Goal: Information Seeking & Learning: Find contact information

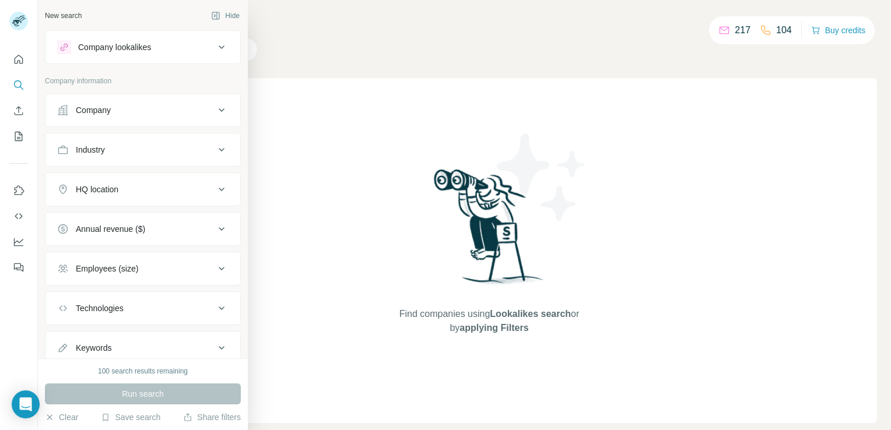
click at [187, 40] on div "Company lookalikes" at bounding box center [135, 47] width 157 height 14
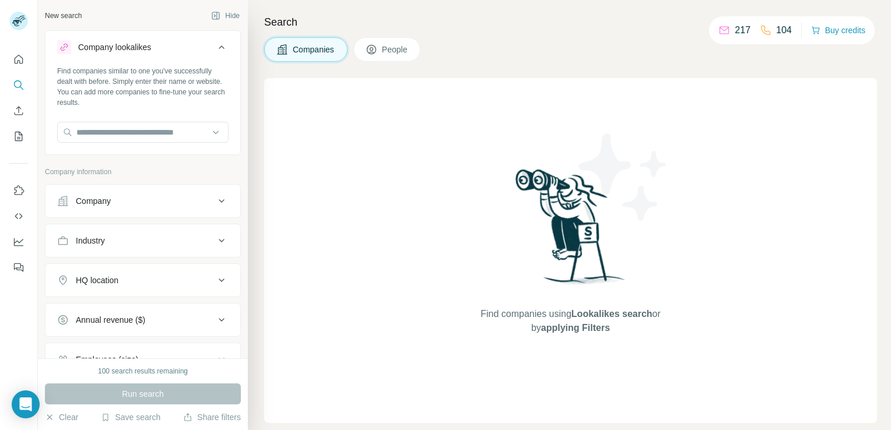
click at [118, 197] on div "Company" at bounding box center [135, 201] width 157 height 12
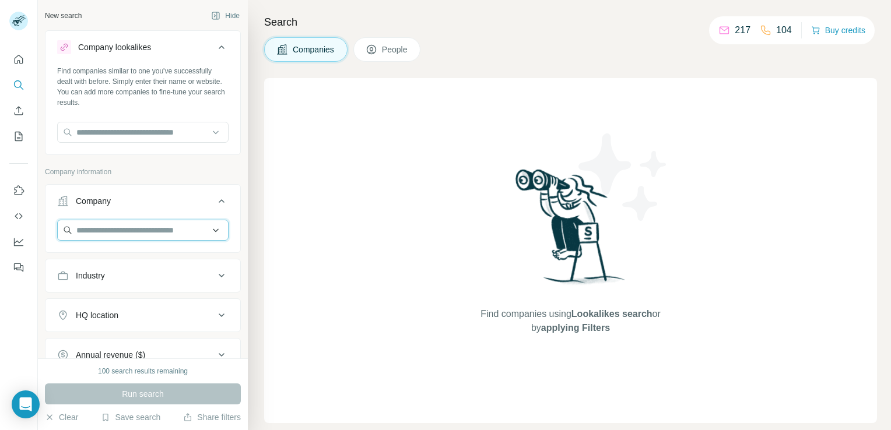
click at [119, 234] on input "text" at bounding box center [142, 230] width 171 height 21
paste input "**********"
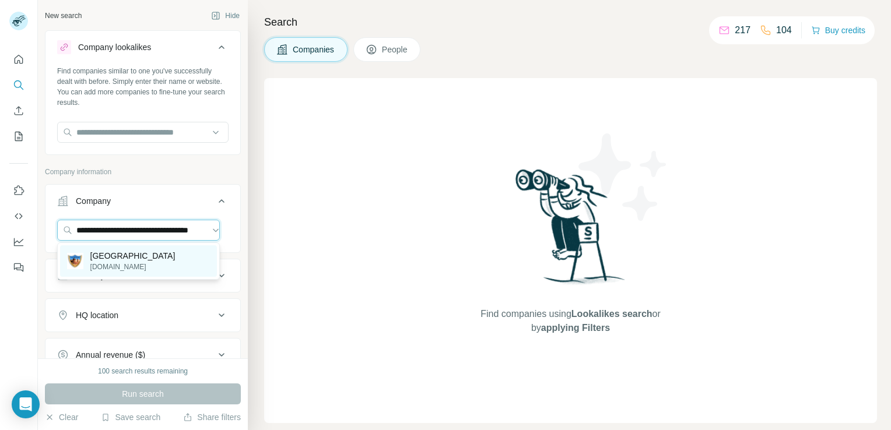
type input "**********"
click at [137, 262] on p "[DOMAIN_NAME]" at bounding box center [132, 267] width 85 height 10
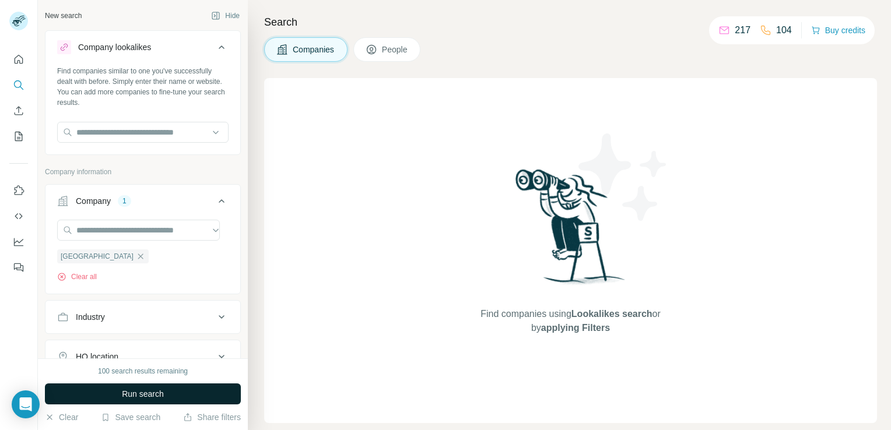
click at [135, 385] on button "Run search" at bounding box center [143, 394] width 196 height 21
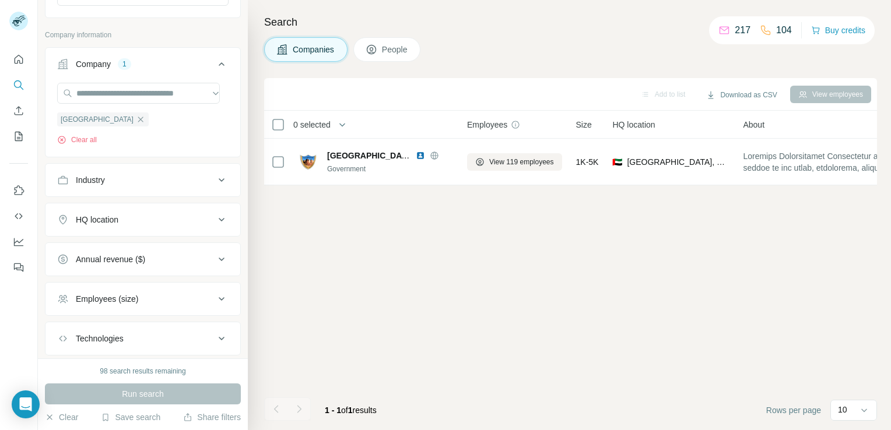
scroll to position [204, 0]
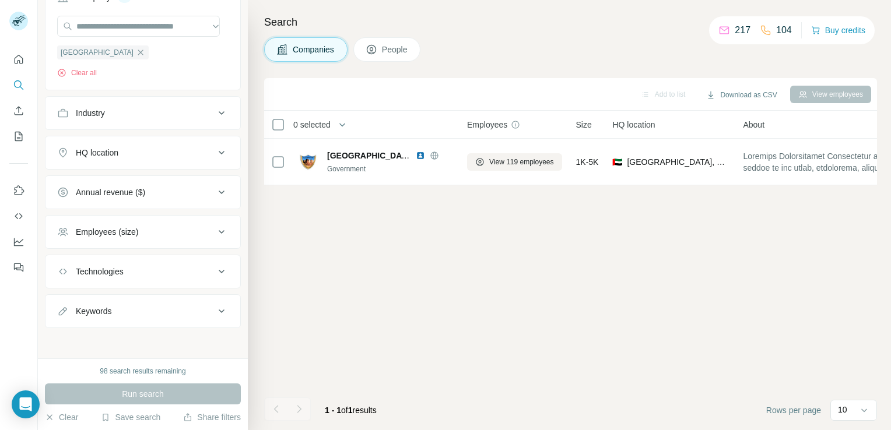
click at [110, 115] on div "Industry" at bounding box center [135, 113] width 157 height 12
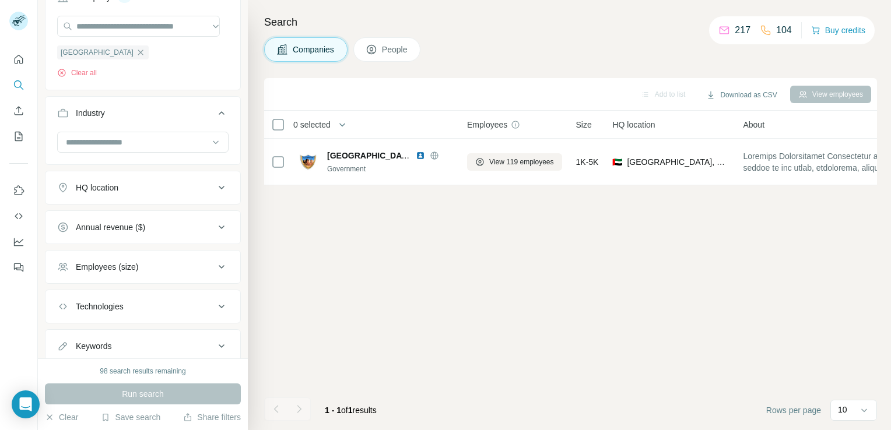
click at [110, 115] on div "Industry" at bounding box center [135, 113] width 157 height 12
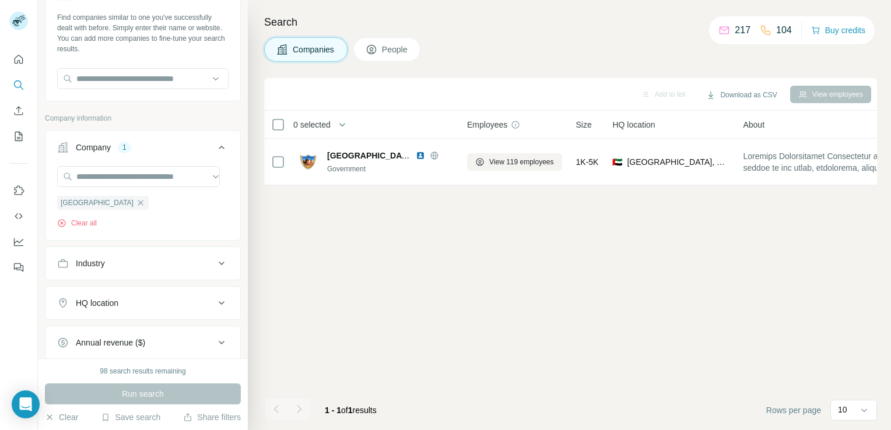
scroll to position [0, 0]
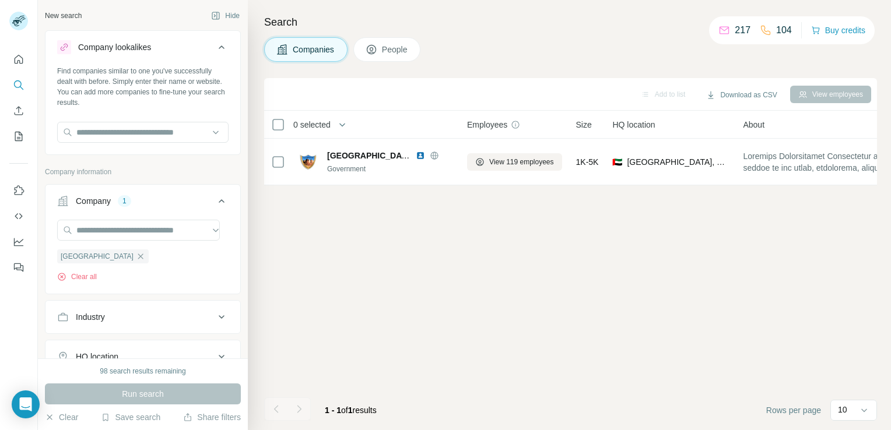
click at [132, 279] on div "Clear all" at bounding box center [103, 277] width 92 height 10
click at [129, 198] on div "1" at bounding box center [124, 201] width 13 height 10
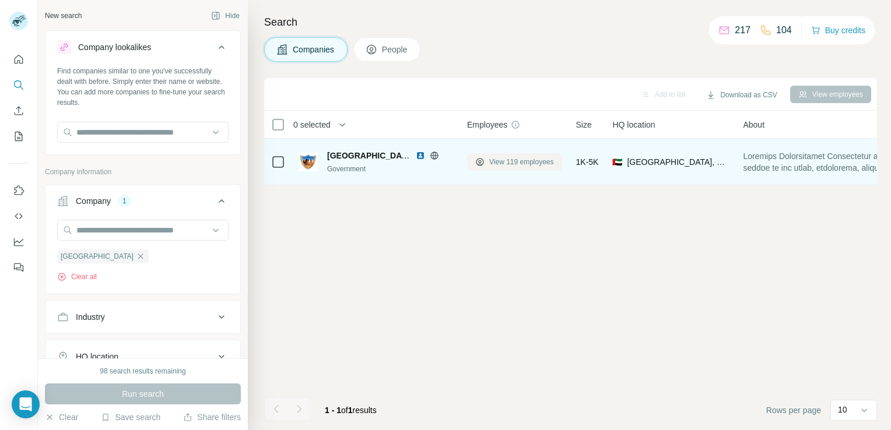
click at [529, 164] on span "View 119 employees" at bounding box center [521, 162] width 65 height 10
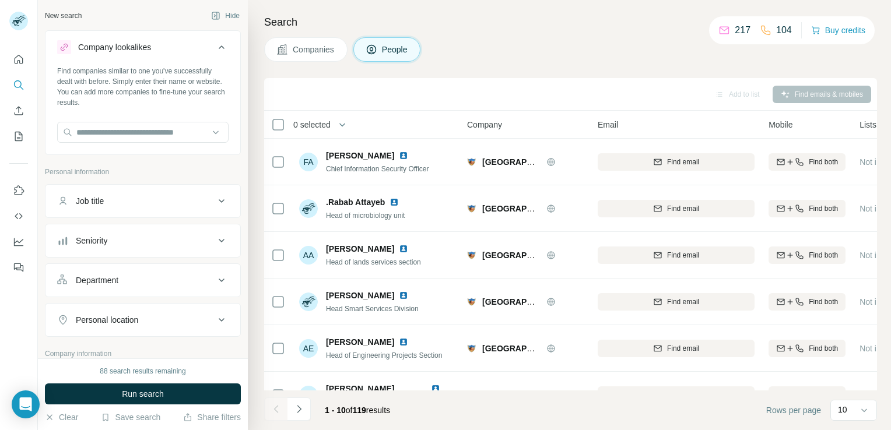
click at [140, 199] on div "Job title" at bounding box center [135, 201] width 157 height 12
click at [123, 308] on button "Department" at bounding box center [142, 315] width 195 height 28
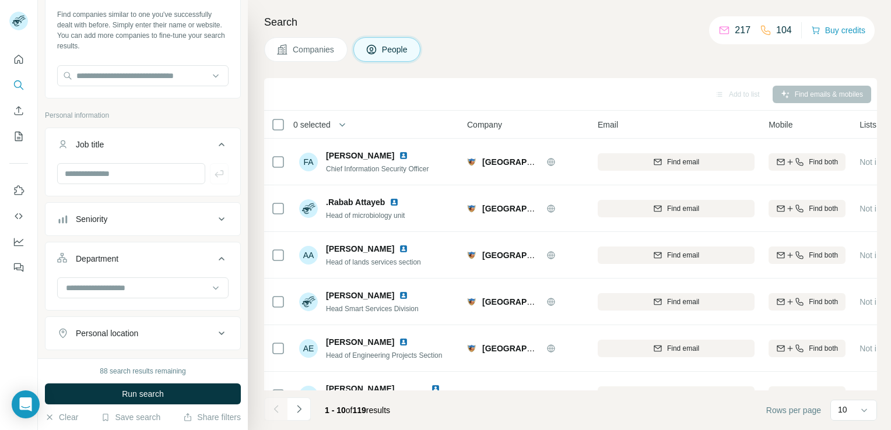
scroll to position [58, 0]
click at [122, 286] on input at bounding box center [137, 286] width 144 height 13
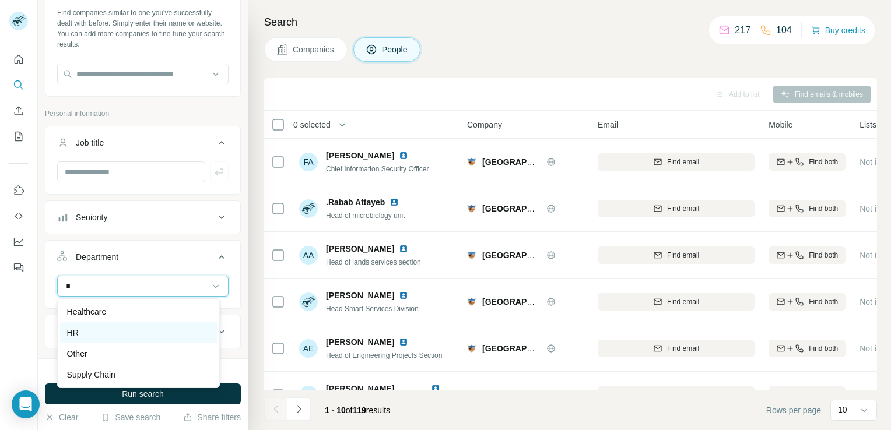
type input "*"
click at [115, 333] on div "HR" at bounding box center [138, 333] width 143 height 12
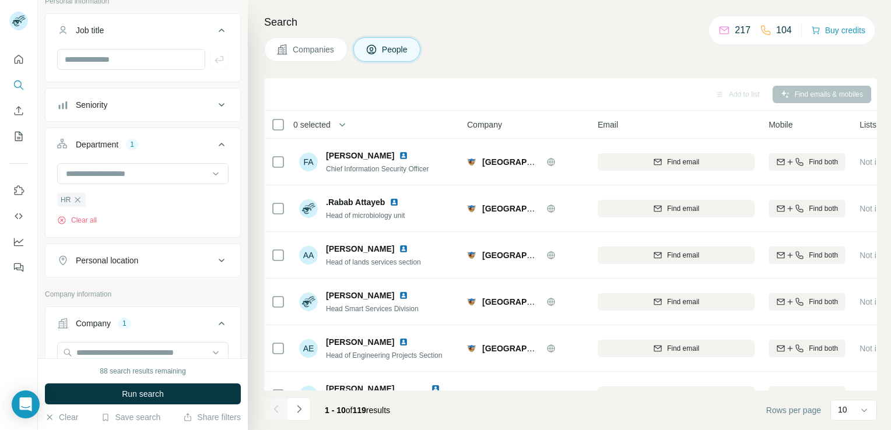
scroll to position [175, 0]
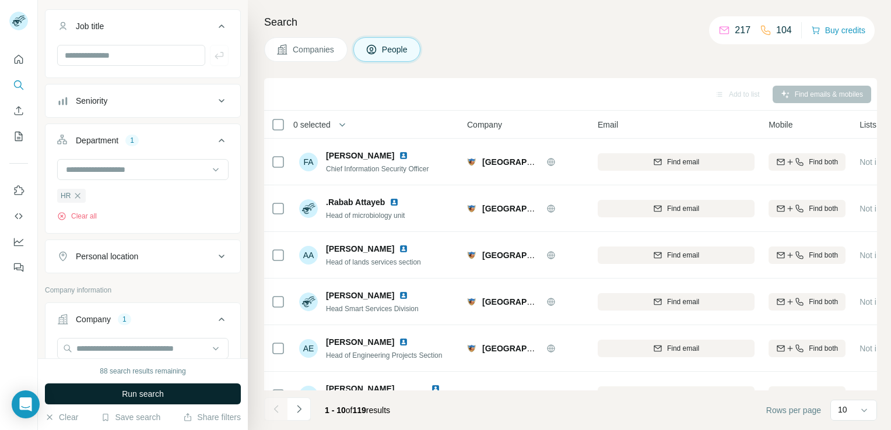
click at [140, 390] on span "Run search" at bounding box center [143, 394] width 42 height 12
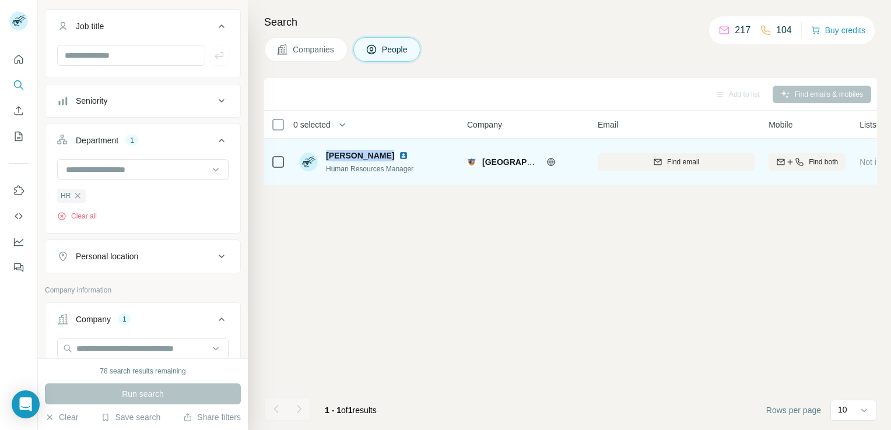
drag, startPoint x: 328, startPoint y: 155, endPoint x: 382, endPoint y: 157, distance: 53.7
click at [382, 157] on div "[PERSON_NAME]" at bounding box center [374, 156] width 96 height 12
copy span "[PERSON_NAME]"
click at [815, 161] on span "Find both" at bounding box center [822, 162] width 29 height 10
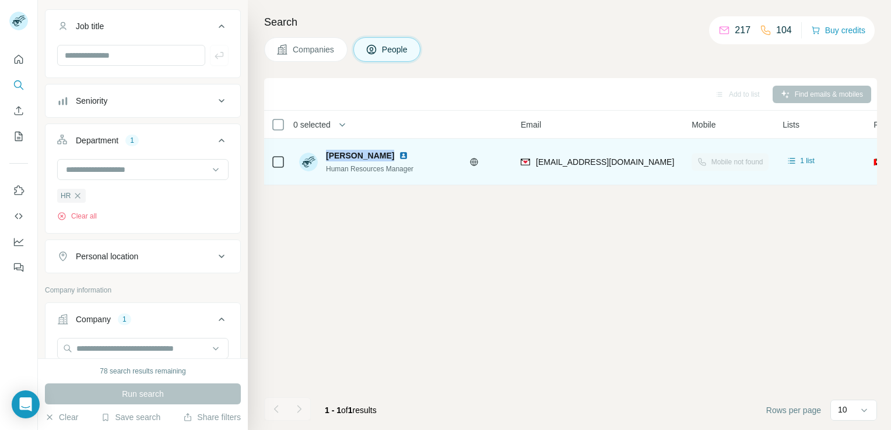
scroll to position [0, 0]
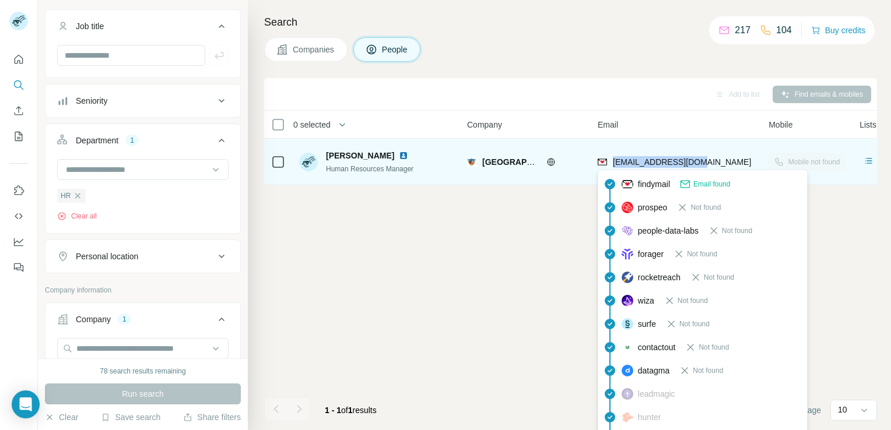
drag, startPoint x: 706, startPoint y: 164, endPoint x: 611, endPoint y: 163, distance: 94.4
click at [611, 163] on div "[EMAIL_ADDRESS][DOMAIN_NAME]" at bounding box center [675, 162] width 157 height 32
copy span "[EMAIL_ADDRESS][DOMAIN_NAME]"
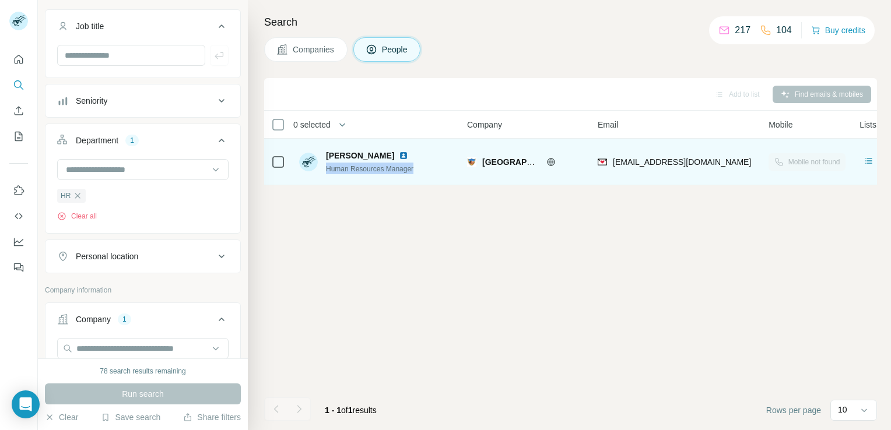
drag, startPoint x: 422, startPoint y: 170, endPoint x: 324, endPoint y: 166, distance: 98.0
click at [324, 166] on div "[PERSON_NAME] Human Resources Manager" at bounding box center [376, 162] width 155 height 32
copy span "Human Resources Manager"
click at [399, 155] on img at bounding box center [403, 155] width 9 height 9
drag, startPoint x: 324, startPoint y: 147, endPoint x: 384, endPoint y: 156, distance: 60.2
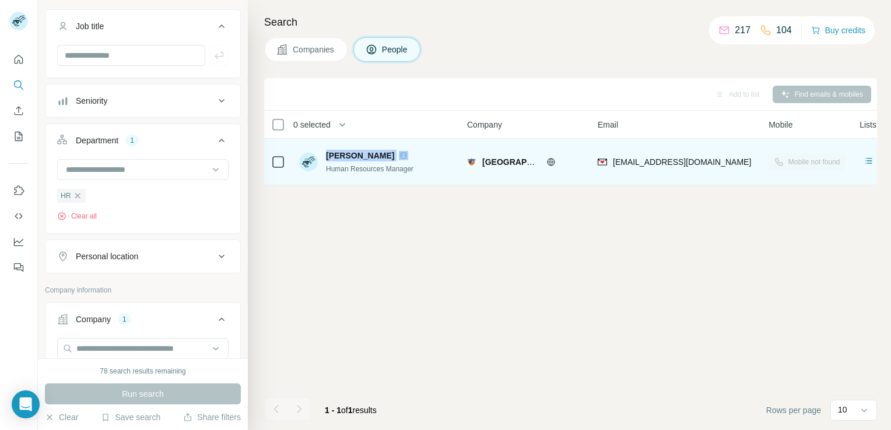
click at [384, 156] on div "[PERSON_NAME] Human Resources Manager" at bounding box center [376, 162] width 155 height 32
copy span "[PERSON_NAME]"
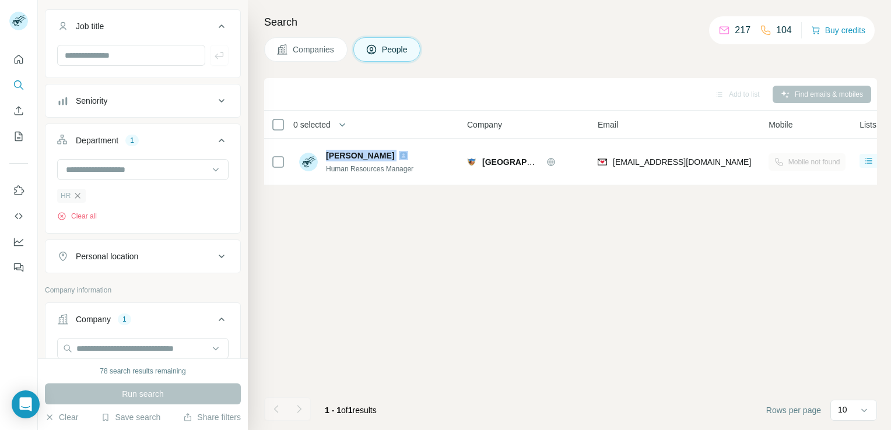
click at [77, 195] on icon "button" at bounding box center [77, 195] width 5 height 5
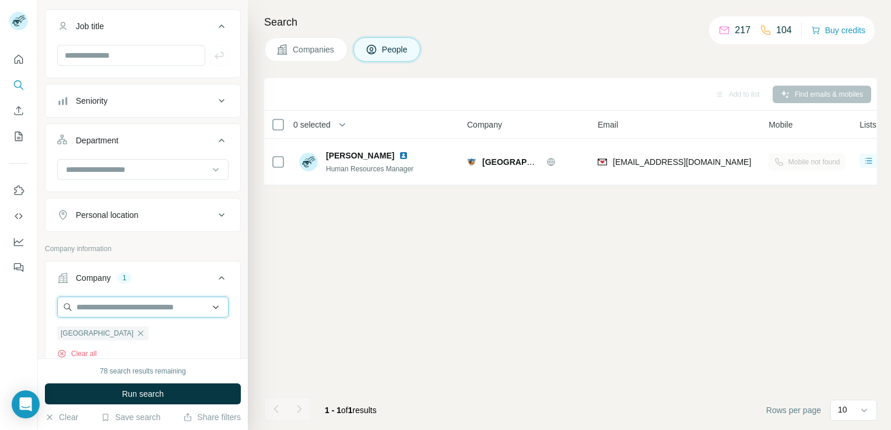
click at [140, 309] on input "text" at bounding box center [142, 307] width 171 height 21
paste input "**********"
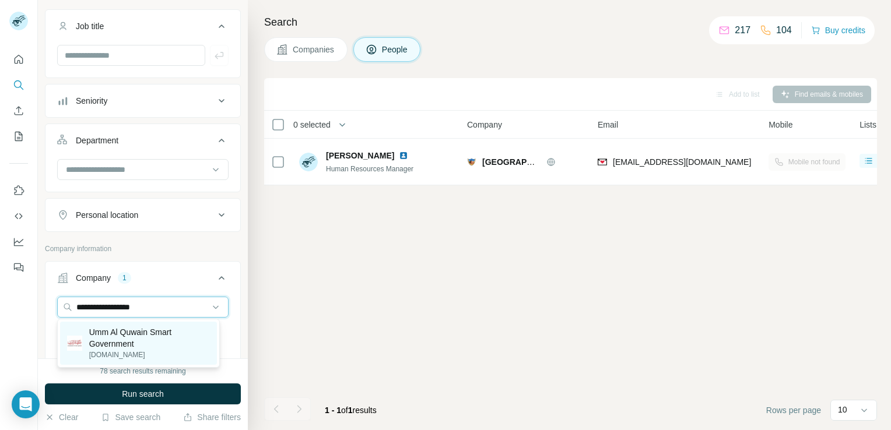
type input "**********"
click at [133, 338] on p "Umm Al Quwain Smart Government" at bounding box center [149, 337] width 121 height 23
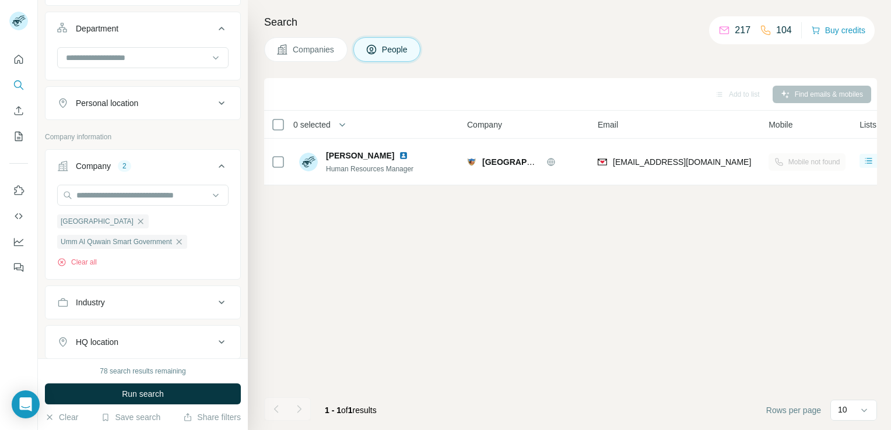
scroll to position [291, 0]
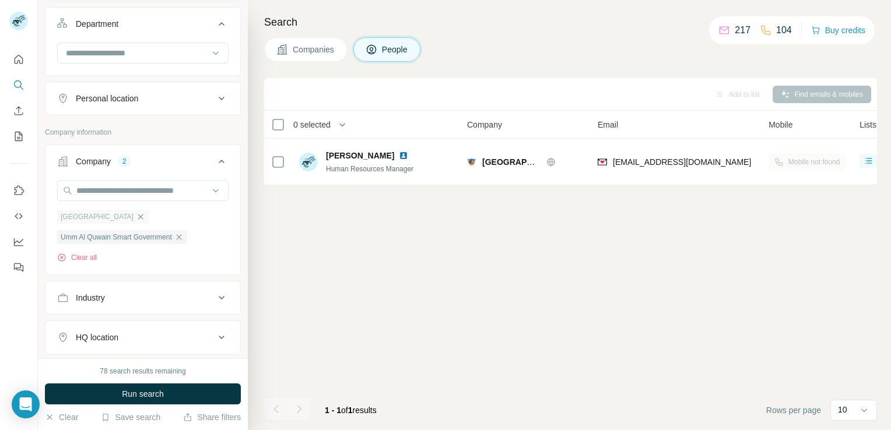
click at [136, 216] on icon "button" at bounding box center [140, 216] width 9 height 9
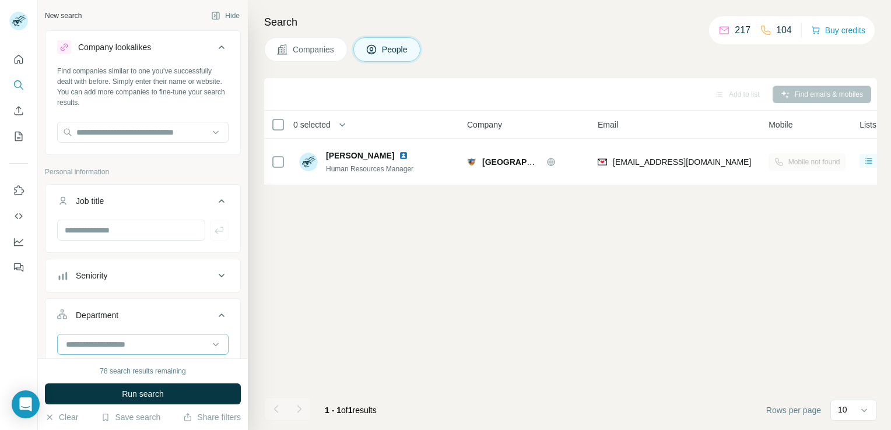
click at [129, 338] on input at bounding box center [137, 344] width 144 height 13
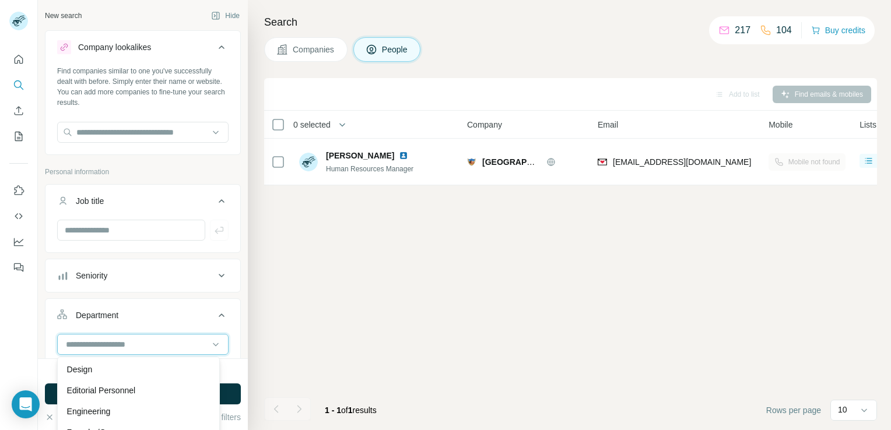
scroll to position [175, 0]
click at [122, 383] on div "HR" at bounding box center [138, 384] width 143 height 12
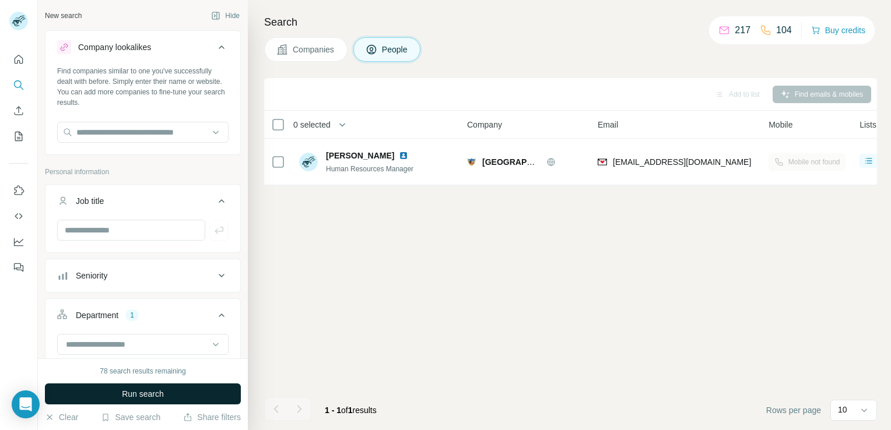
click at [125, 388] on span "Run search" at bounding box center [143, 394] width 42 height 12
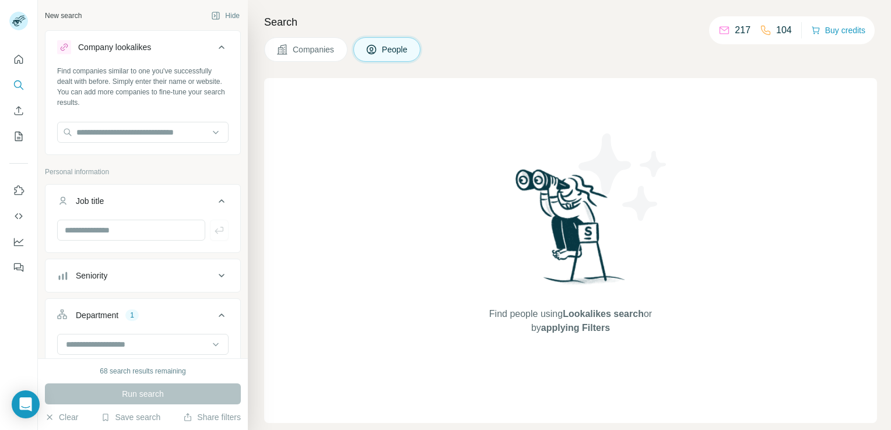
click at [298, 45] on span "Companies" at bounding box center [314, 50] width 43 height 12
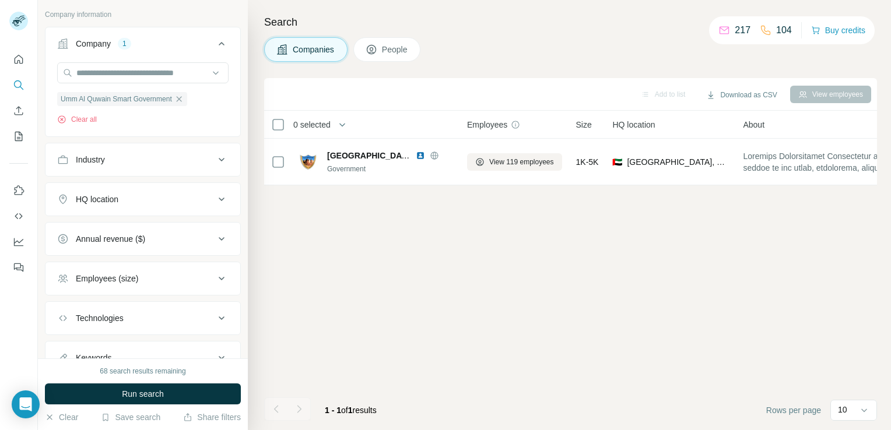
scroll to position [204, 0]
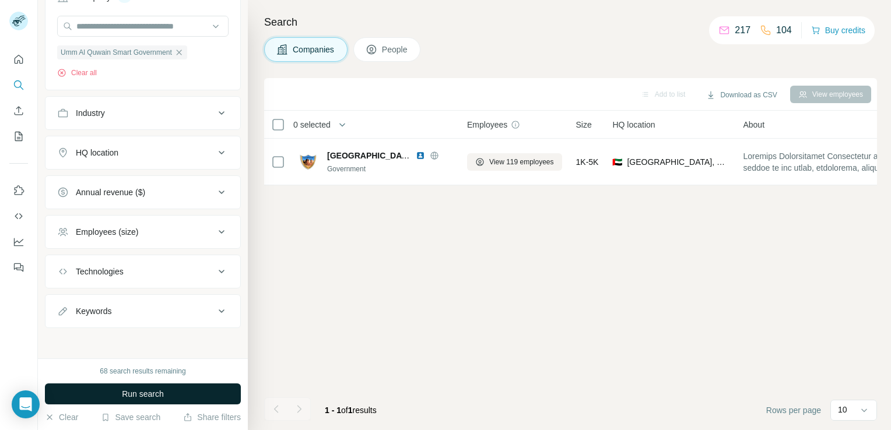
click at [100, 394] on button "Run search" at bounding box center [143, 394] width 196 height 21
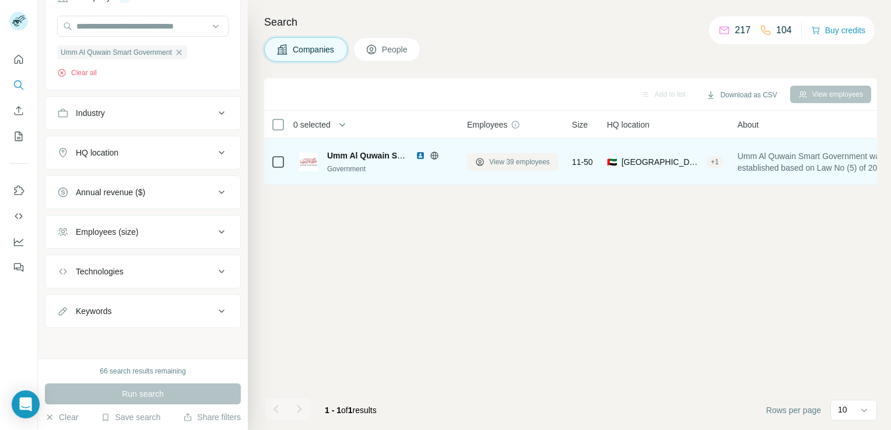
click at [504, 164] on button "View 39 employees" at bounding box center [512, 161] width 91 height 17
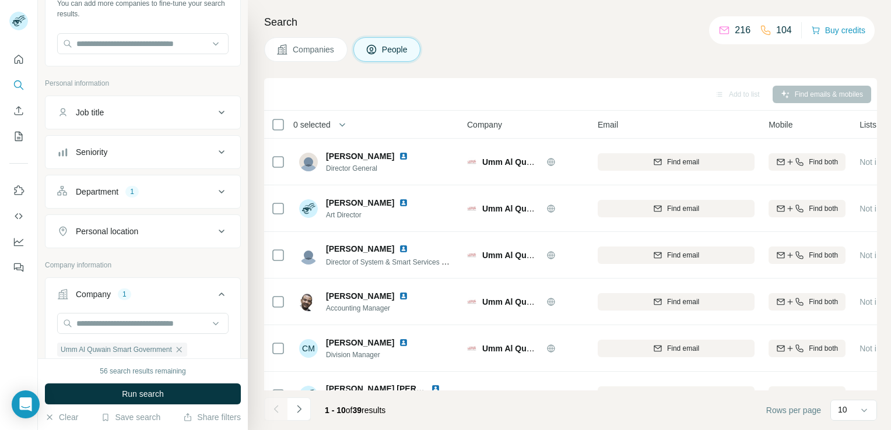
scroll to position [35, 0]
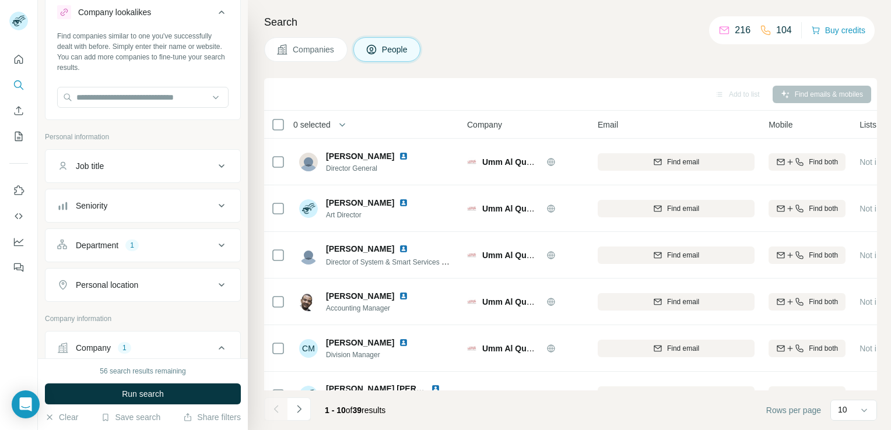
click at [121, 249] on div "Department 1" at bounding box center [135, 246] width 157 height 12
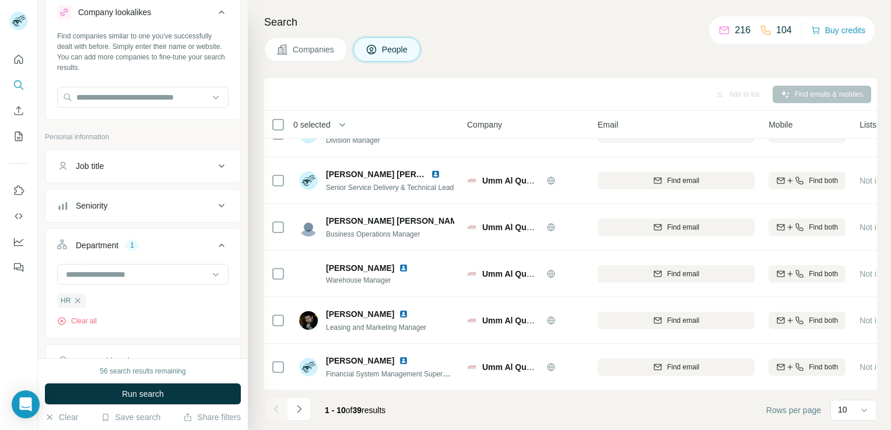
scroll to position [220, 0]
click at [80, 297] on icon "button" at bounding box center [77, 300] width 9 height 9
click at [86, 272] on input at bounding box center [137, 274] width 144 height 13
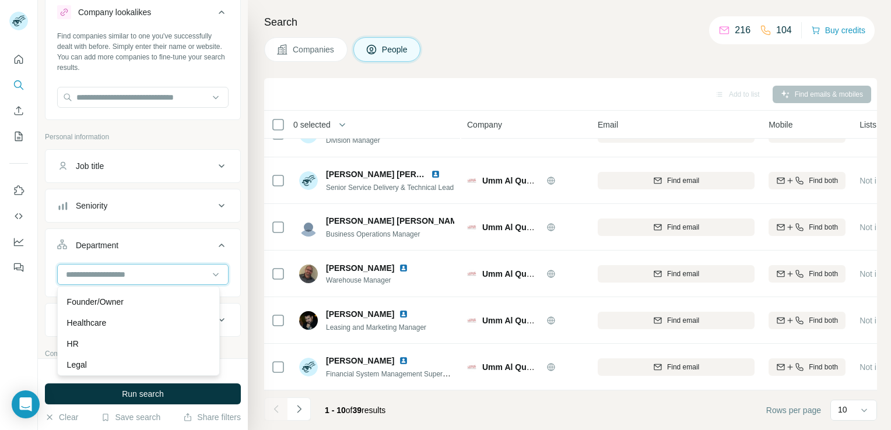
scroll to position [175, 0]
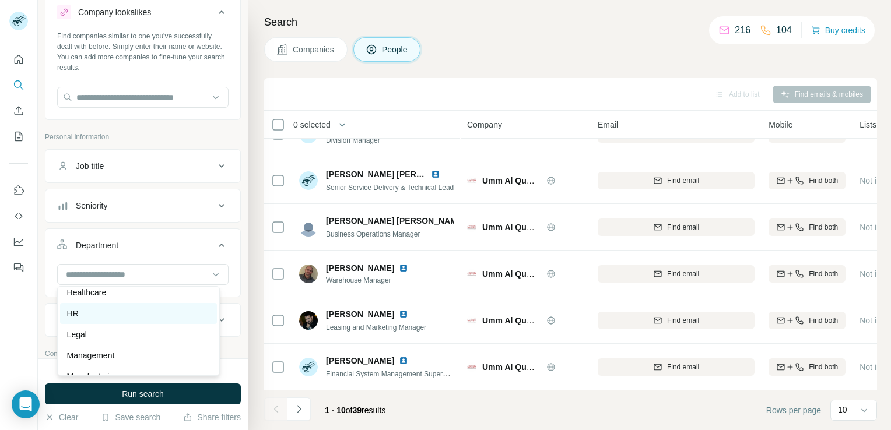
click at [85, 309] on div "HR" at bounding box center [138, 314] width 143 height 12
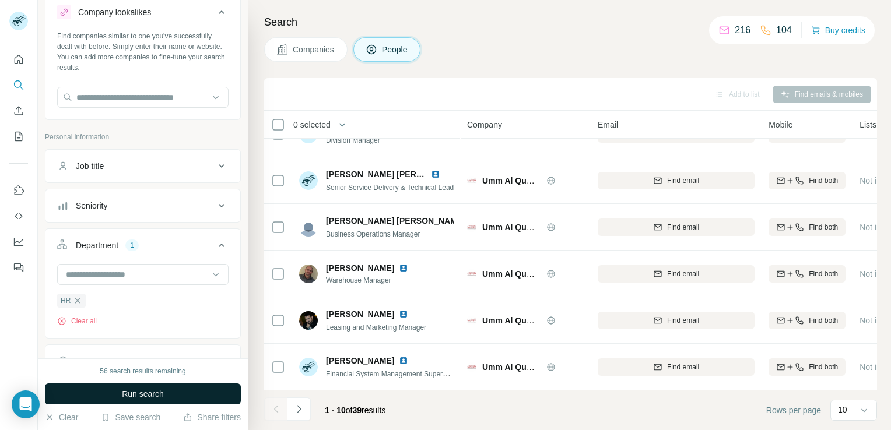
click at [142, 393] on span "Run search" at bounding box center [143, 394] width 42 height 12
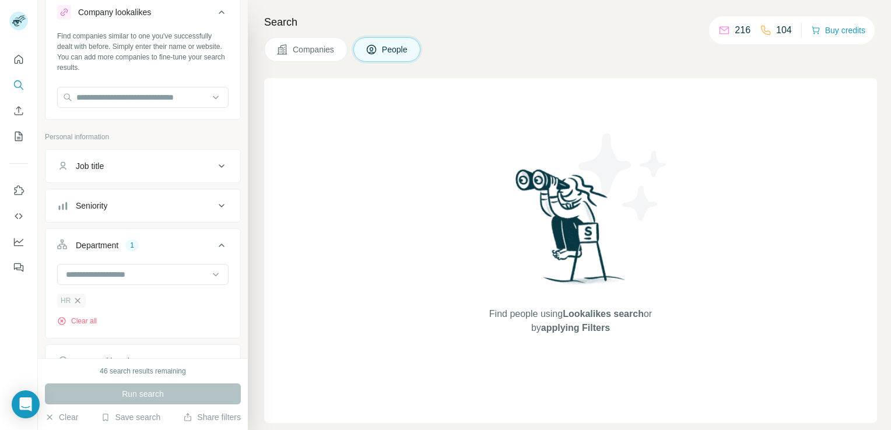
click at [78, 301] on icon "button" at bounding box center [77, 300] width 5 height 5
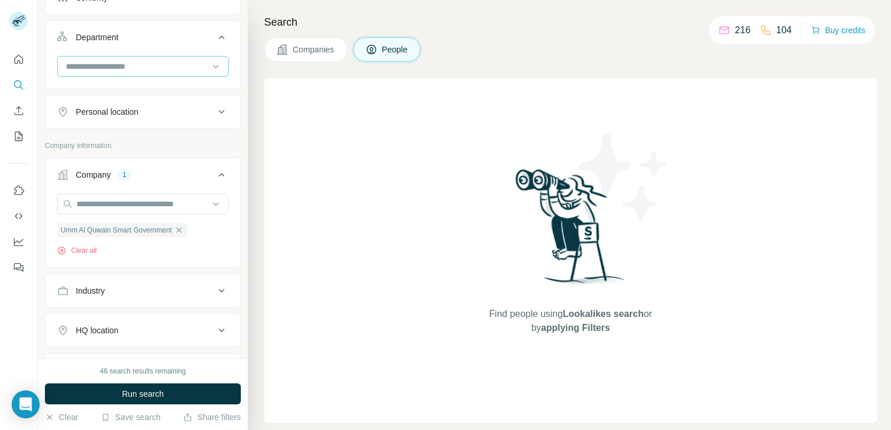
scroll to position [268, 0]
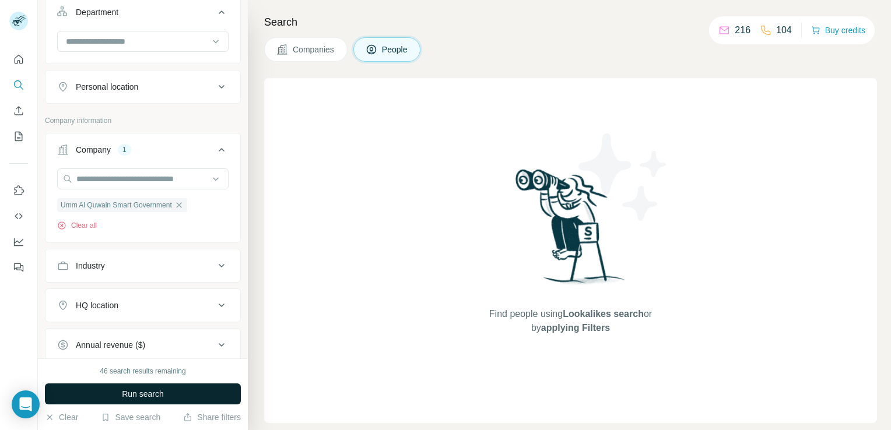
click at [142, 392] on span "Run search" at bounding box center [143, 394] width 42 height 12
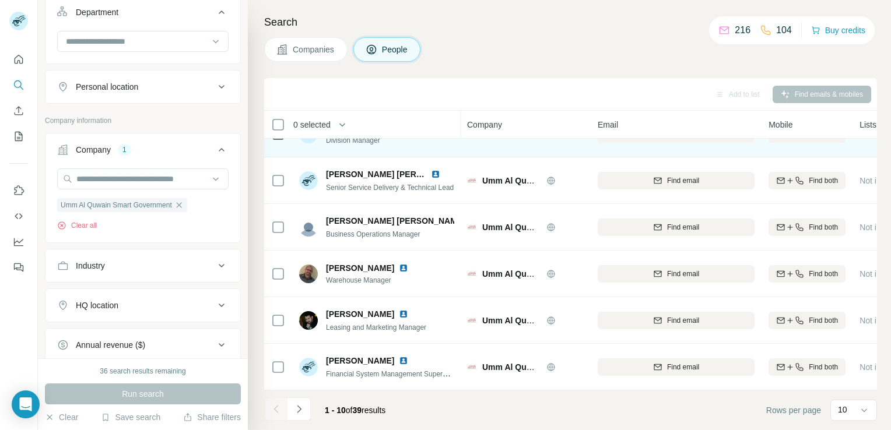
scroll to position [220, 0]
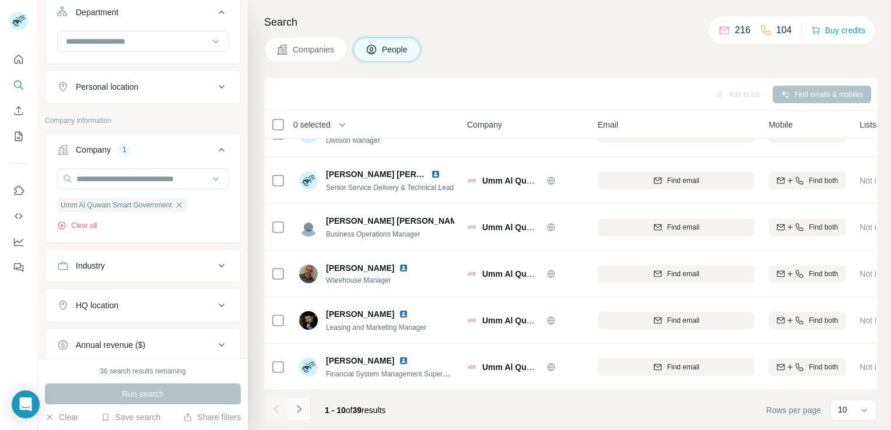
click at [304, 411] on icon "Navigate to next page" at bounding box center [299, 409] width 12 height 12
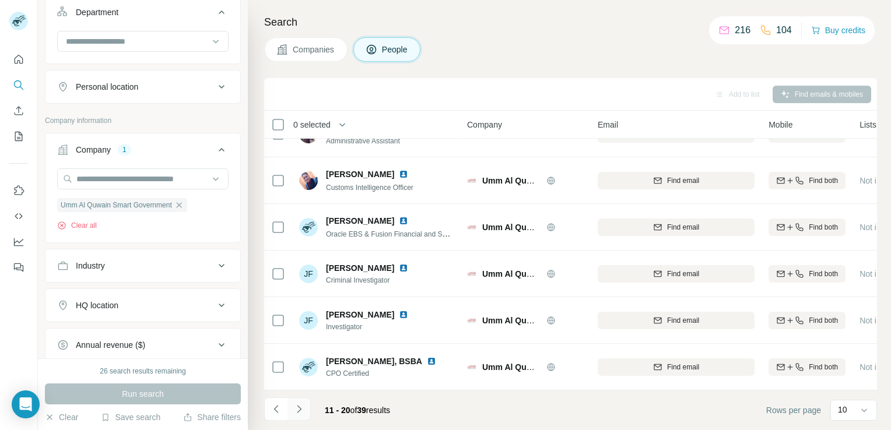
click at [296, 407] on icon "Navigate to next page" at bounding box center [299, 409] width 12 height 12
click at [298, 409] on icon "Navigate to next page" at bounding box center [299, 409] width 12 height 12
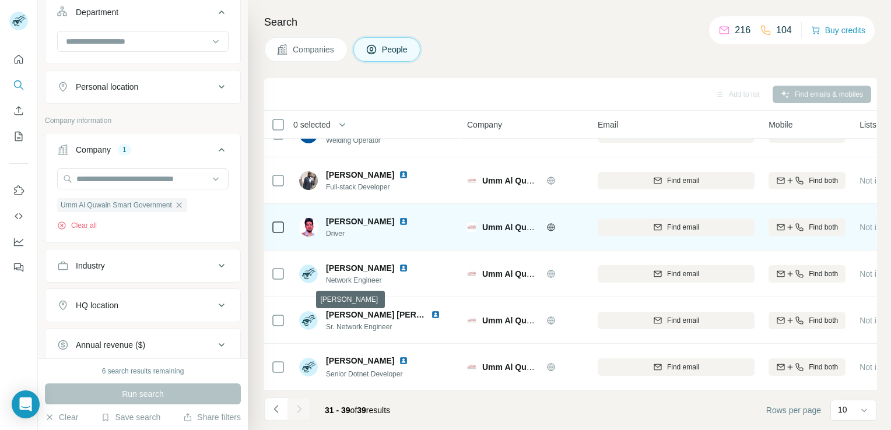
scroll to position [173, 0]
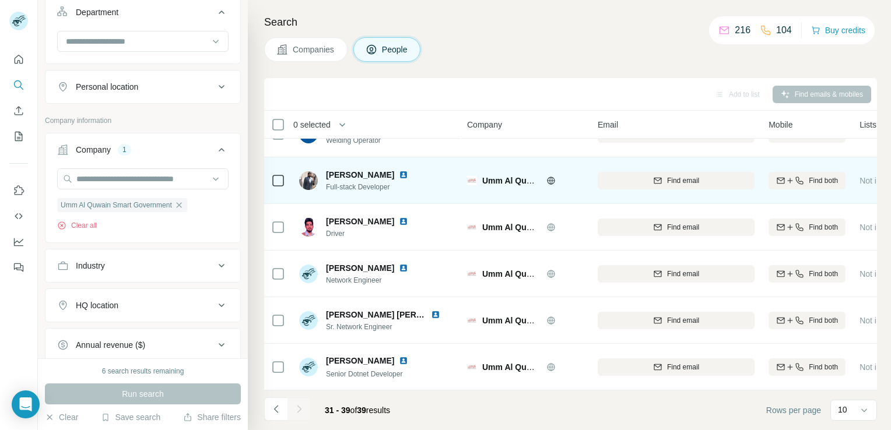
click at [408, 171] on img at bounding box center [403, 174] width 9 height 9
